Goal: Task Accomplishment & Management: Manage account settings

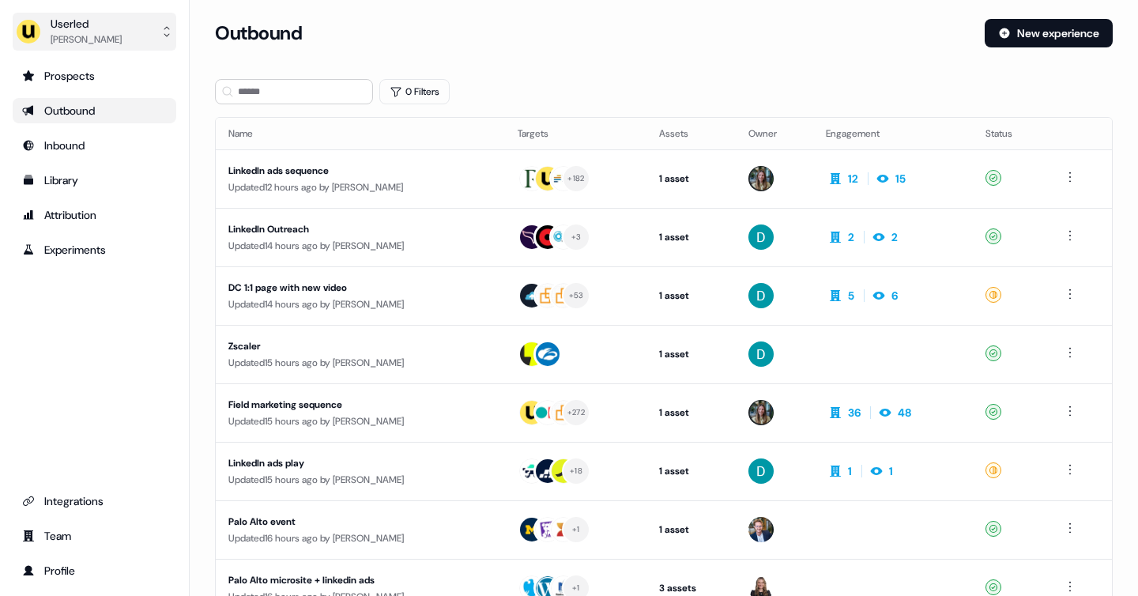
click at [99, 34] on div "[PERSON_NAME]" at bounding box center [86, 40] width 71 height 16
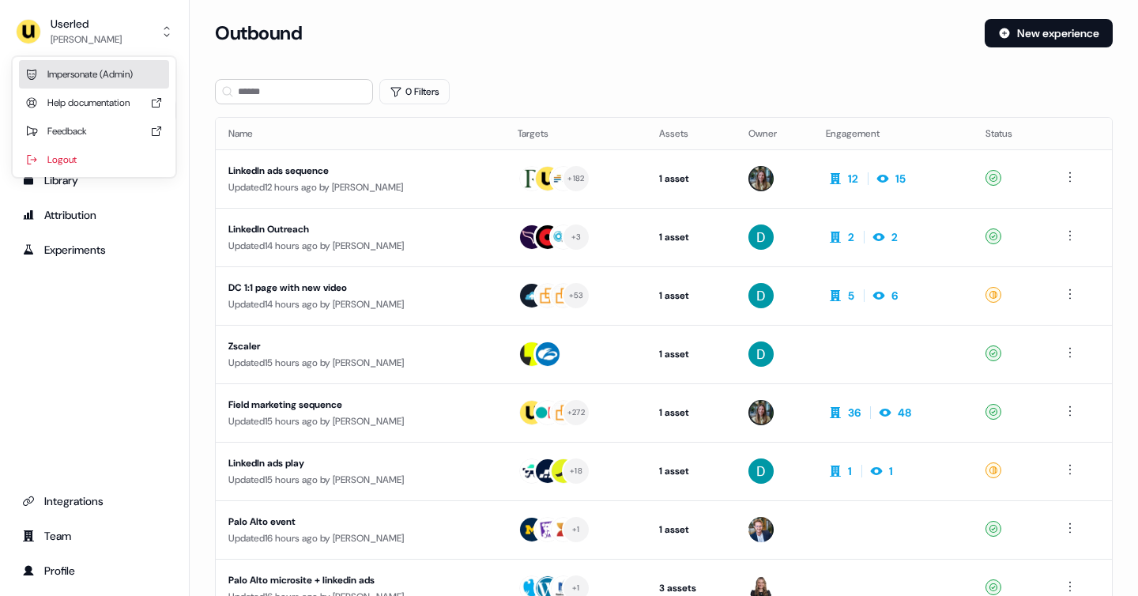
click at [104, 79] on div "Impersonate (Admin)" at bounding box center [94, 74] width 150 height 28
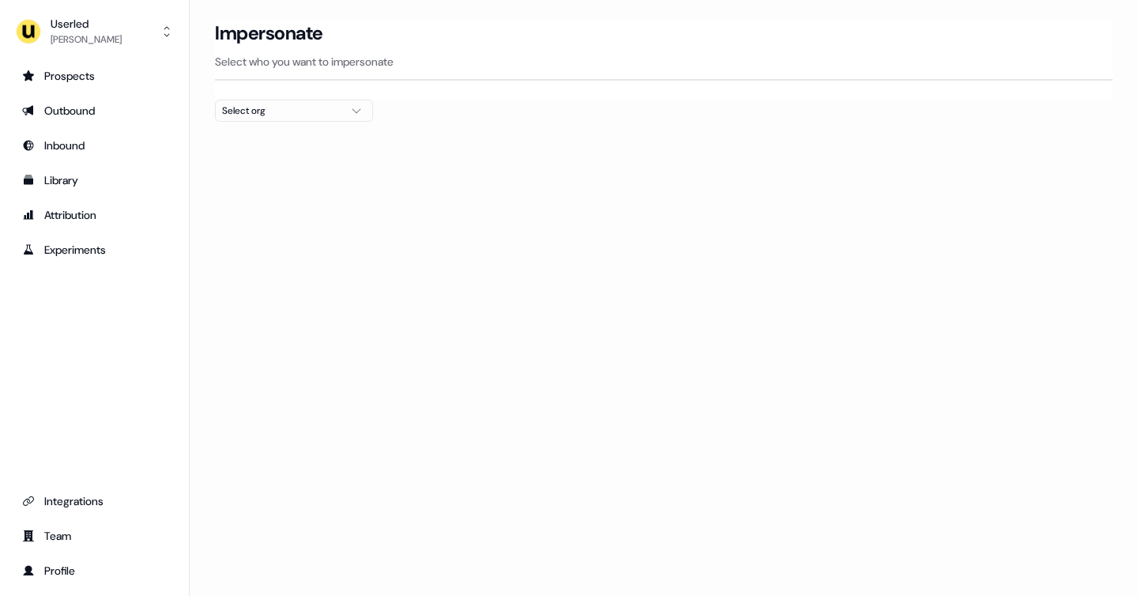
click at [270, 115] on div "Select org" at bounding box center [281, 111] width 119 height 16
type input "***"
click at [243, 173] on div "Pigment" at bounding box center [294, 167] width 156 height 25
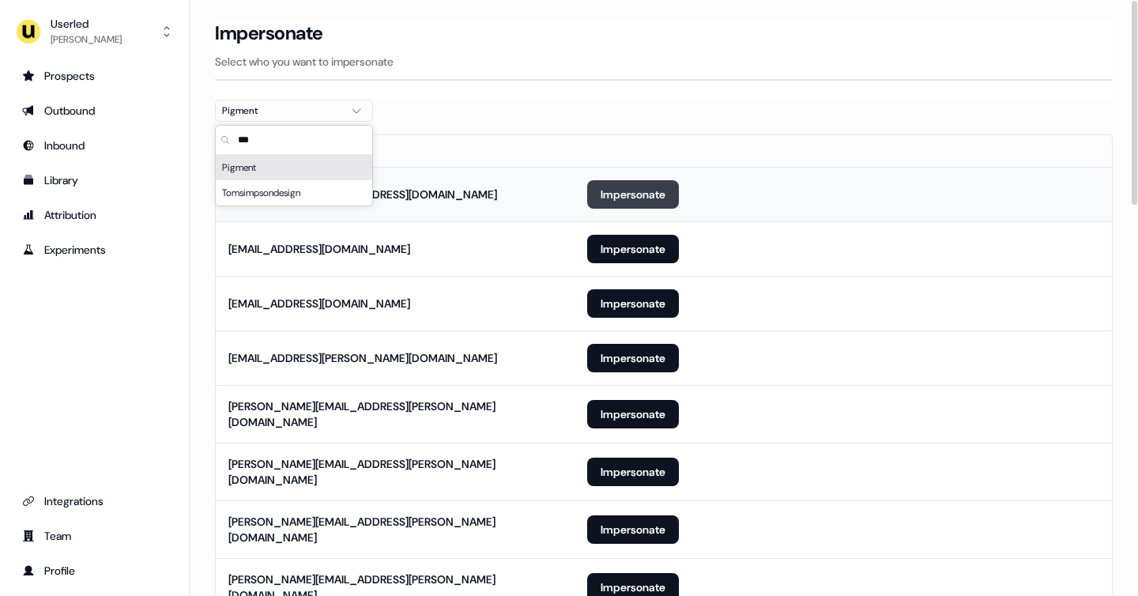
click at [619, 194] on button "Impersonate" at bounding box center [633, 194] width 92 height 28
